Goal: Navigation & Orientation: Find specific page/section

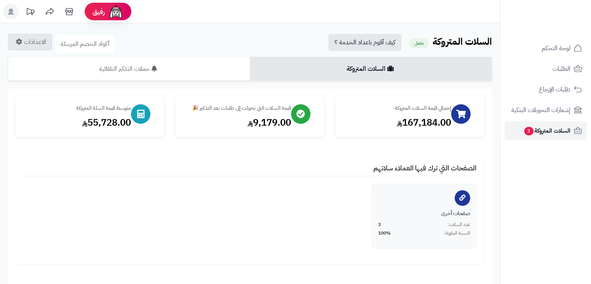
click at [554, 132] on span "السلات المتروكة 3" at bounding box center [546, 130] width 47 height 11
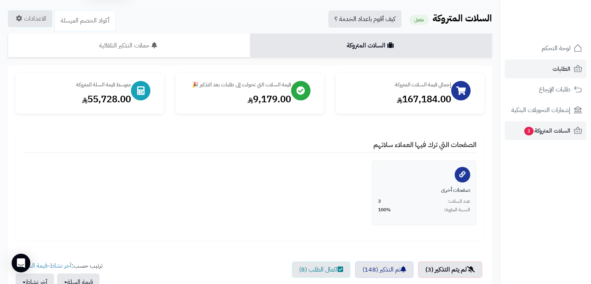
scroll to position [5, 0]
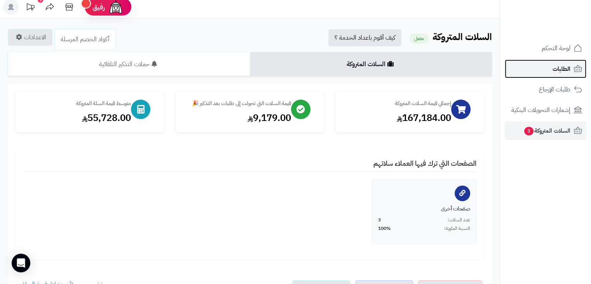
click at [546, 70] on link "الطلبات" at bounding box center [546, 68] width 82 height 19
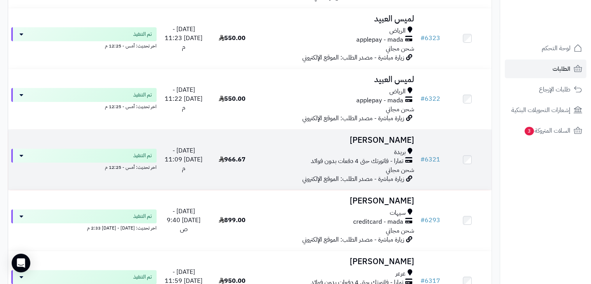
scroll to position [39, 0]
